Goal: Task Accomplishment & Management: Manage account settings

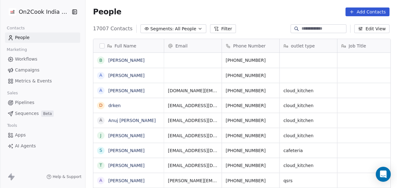
scroll to position [160, 307]
drag, startPoint x: 0, startPoint y: 0, endPoint x: 208, endPoint y: 25, distance: 209.1
click at [210, 25] on button "Filter" at bounding box center [223, 28] width 26 height 9
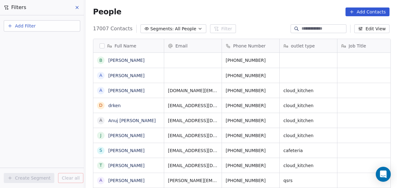
click at [24, 23] on span "Add Filter" at bounding box center [25, 26] width 21 height 7
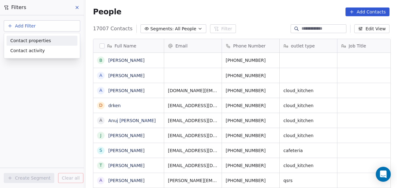
click at [24, 39] on span "Contact properties" at bounding box center [30, 40] width 41 height 7
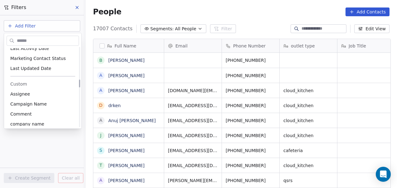
scroll to position [319, 0]
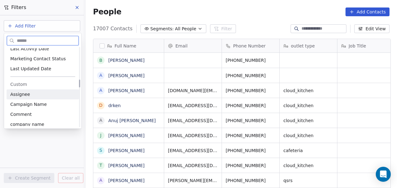
click at [30, 93] on div "Assignee" at bounding box center [42, 94] width 65 height 6
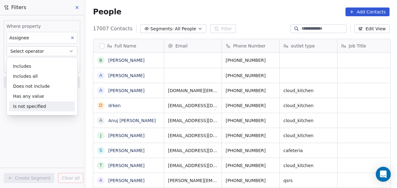
click at [31, 105] on div "Is not specified" at bounding box center [41, 106] width 65 height 10
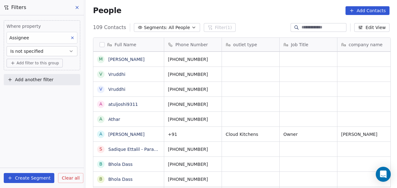
scroll to position [0, 0]
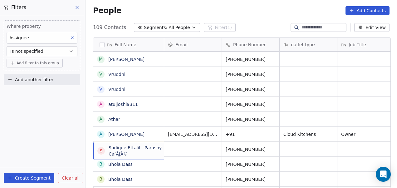
click at [132, 153] on span "Sadique Ettalil - Parashy CafÃƒÂ©" at bounding box center [139, 150] width 63 height 12
drag, startPoint x: 132, startPoint y: 153, endPoint x: 103, endPoint y: 144, distance: 30.4
click at [103, 144] on div "S Sadique Ettalil - Parashy CafÃƒÂ©" at bounding box center [134, 150] width 74 height 12
click at [139, 153] on span "Sadique Ettalil - Parashy CafÃƒÂ©" at bounding box center [139, 150] width 63 height 12
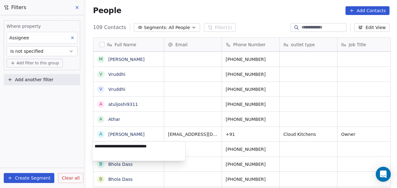
click at [139, 153] on textarea "**********" at bounding box center [138, 150] width 93 height 19
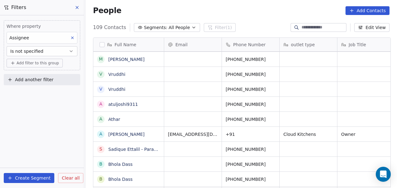
click at [60, 129] on html "On2Cook India Pvt. Ltd. Contacts People Marketing Workflows Campaigns Metrics &…" at bounding box center [198, 94] width 397 height 188
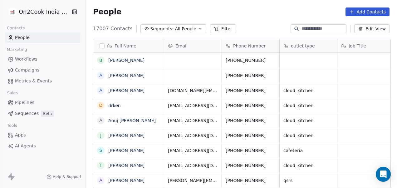
scroll to position [5, 5]
click at [309, 28] on input at bounding box center [323, 29] width 44 height 6
paste input "**********"
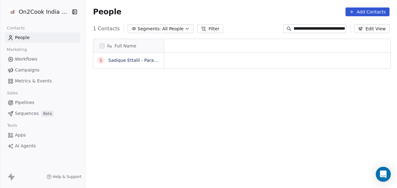
scroll to position [160, 307]
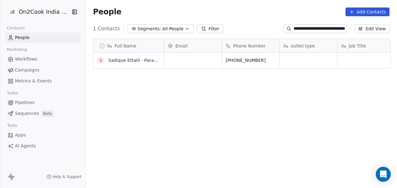
type input "**********"
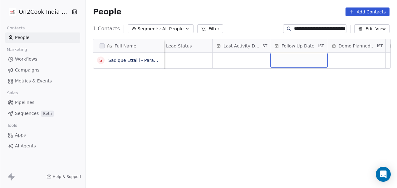
scroll to position [5, 874]
